Goal: Transaction & Acquisition: Purchase product/service

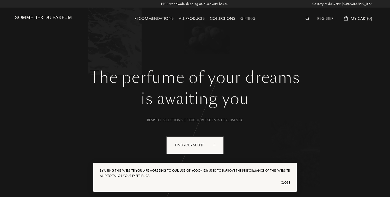
select select "FI"
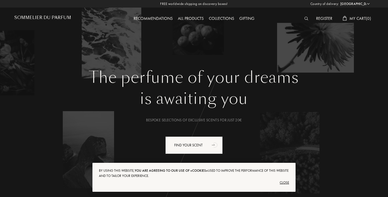
click at [145, 21] on div "Recommendations" at bounding box center [153, 18] width 44 height 7
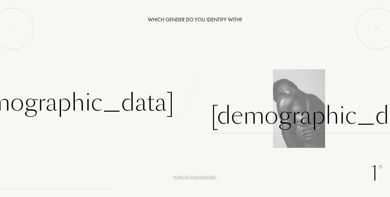
click at [224, 110] on div "[DEMOGRAPHIC_DATA]" at bounding box center [318, 115] width 217 height 35
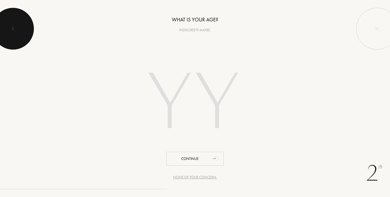
click at [24, 28] on div at bounding box center [13, 29] width 42 height 42
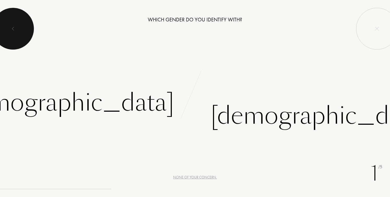
click at [24, 28] on div at bounding box center [13, 29] width 42 height 42
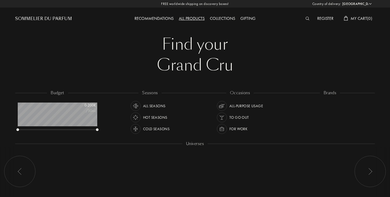
select select "FI"
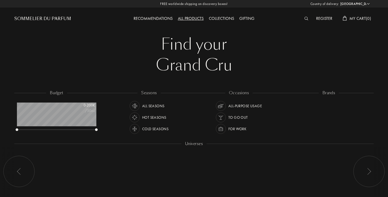
scroll to position [26, 79]
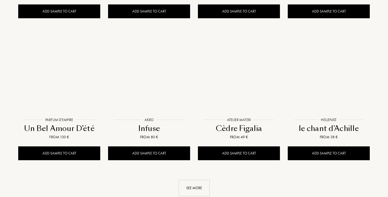
scroll to position [506, 0]
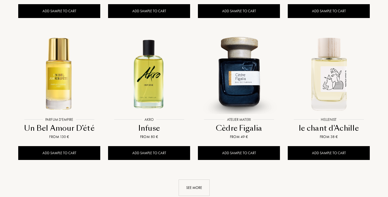
click at [189, 179] on div "See more" at bounding box center [194, 187] width 31 height 16
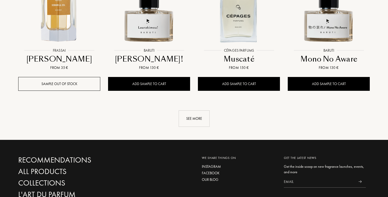
scroll to position [993, 0]
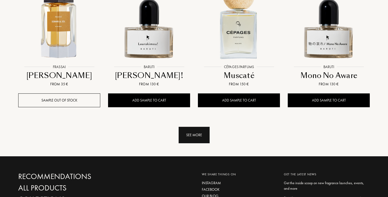
click at [188, 127] on div "See more" at bounding box center [194, 135] width 31 height 16
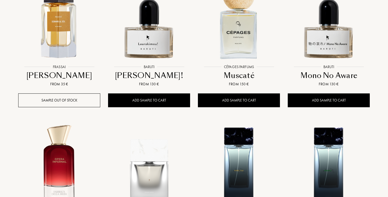
click at [157, 70] on div "Laurakimou!" at bounding box center [149, 75] width 78 height 10
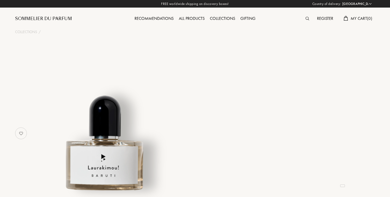
select select "FI"
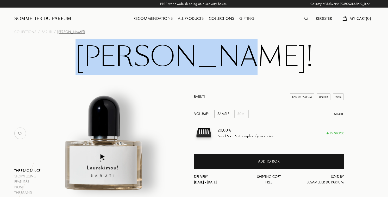
drag, startPoint x: 258, startPoint y: 61, endPoint x: 85, endPoint y: 60, distance: 172.6
click at [85, 60] on h1 "[PERSON_NAME]!" at bounding box center [194, 57] width 260 height 29
copy h1 "Laurakimou"
click at [227, 116] on div "Sample" at bounding box center [224, 114] width 18 height 8
